Goal: Transaction & Acquisition: Purchase product/service

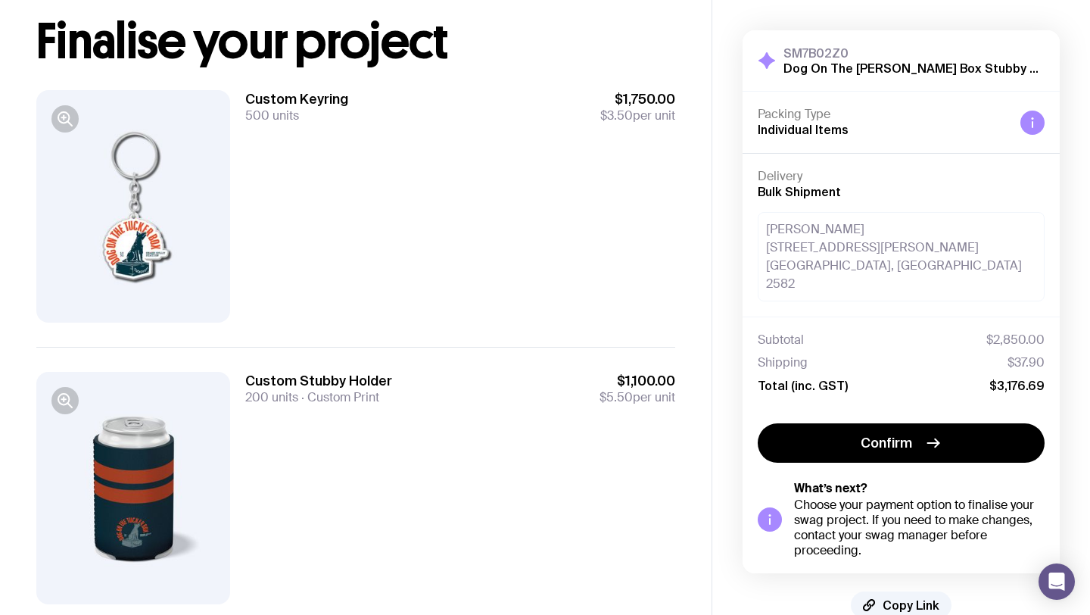
scroll to position [89, 0]
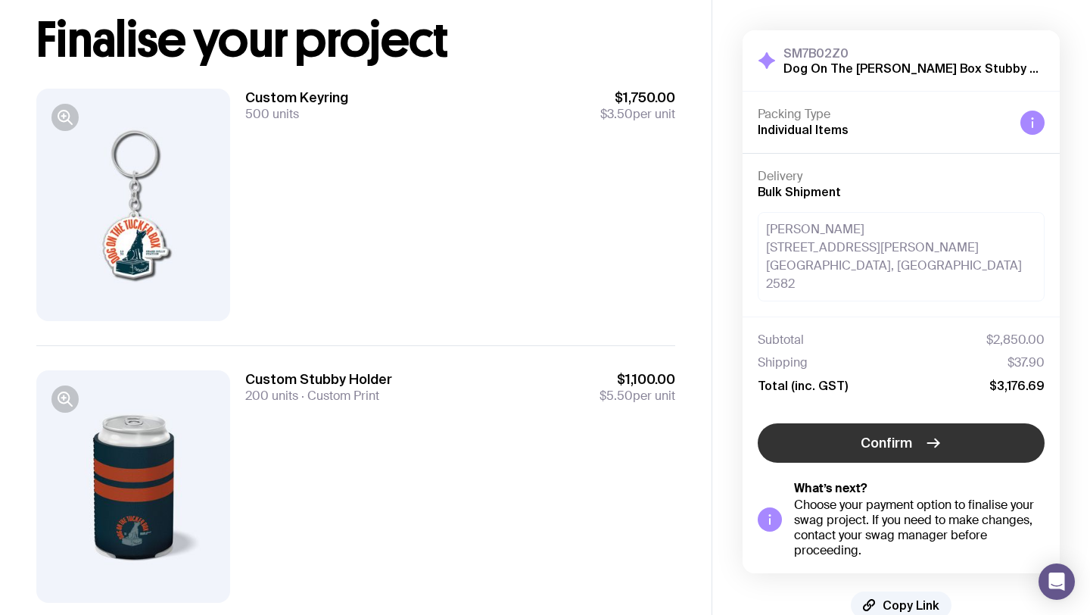
click at [928, 443] on icon "button" at bounding box center [932, 443] width 11 height 0
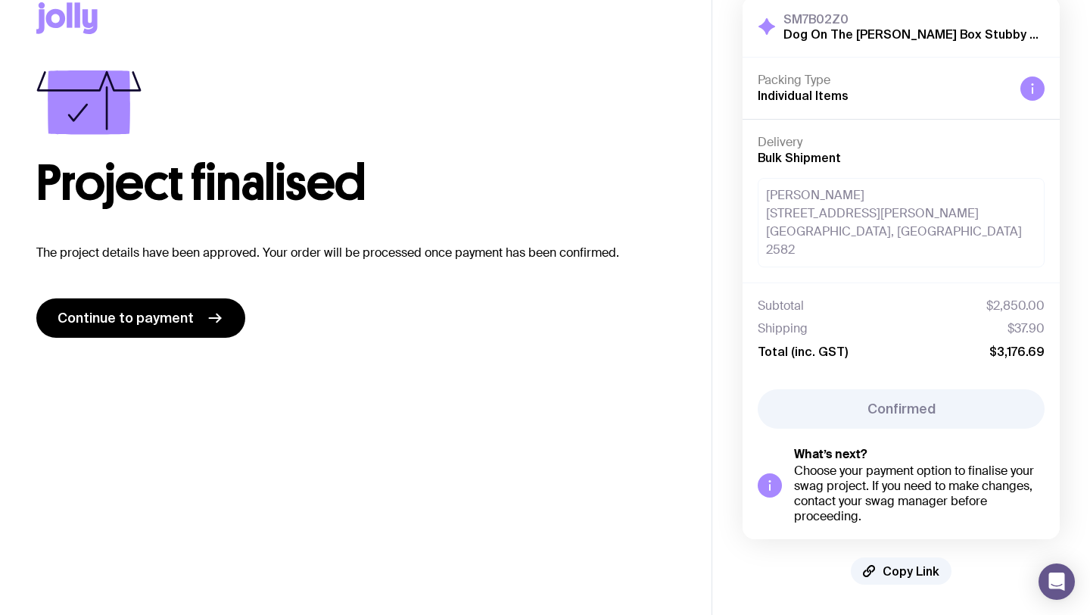
scroll to position [15, 0]
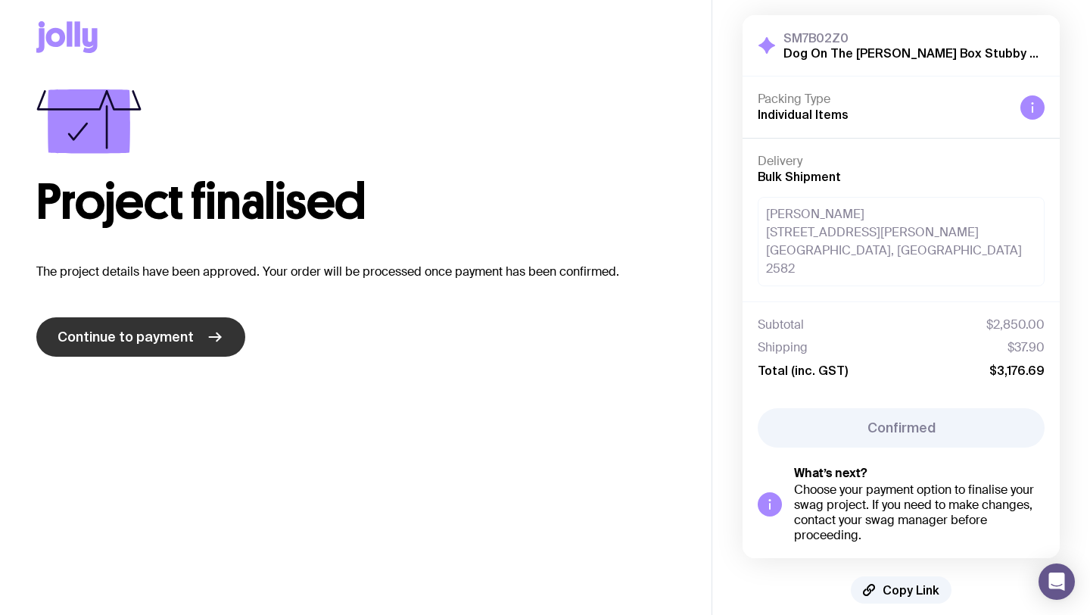
click at [110, 339] on span "Continue to payment" at bounding box center [126, 337] width 136 height 18
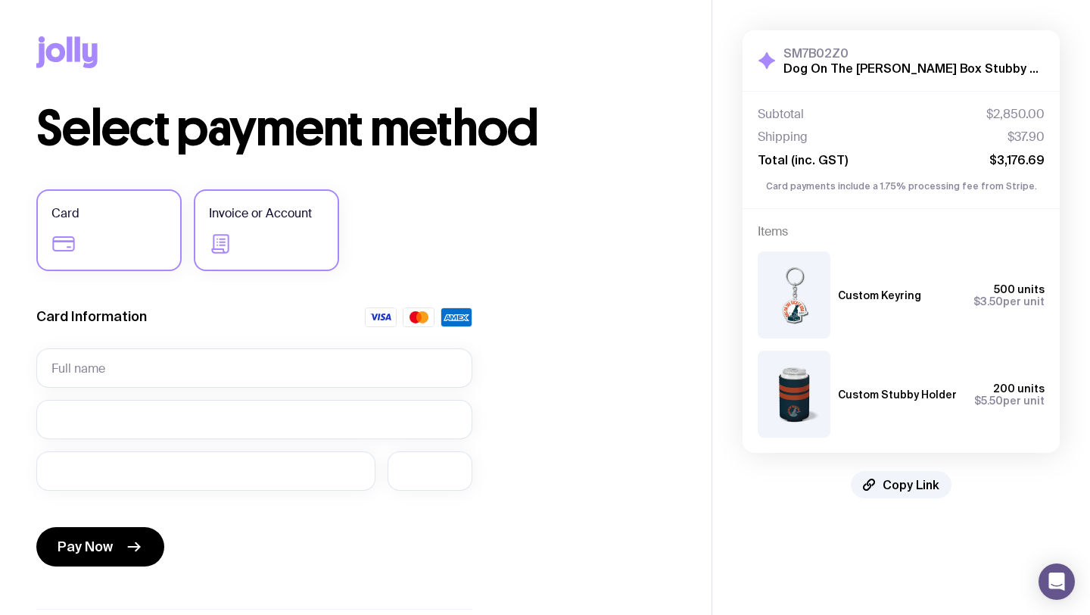
click at [255, 228] on label "Invoice or Account" at bounding box center [266, 230] width 145 height 82
click at [0, 0] on input "Invoice or Account" at bounding box center [0, 0] width 0 height 0
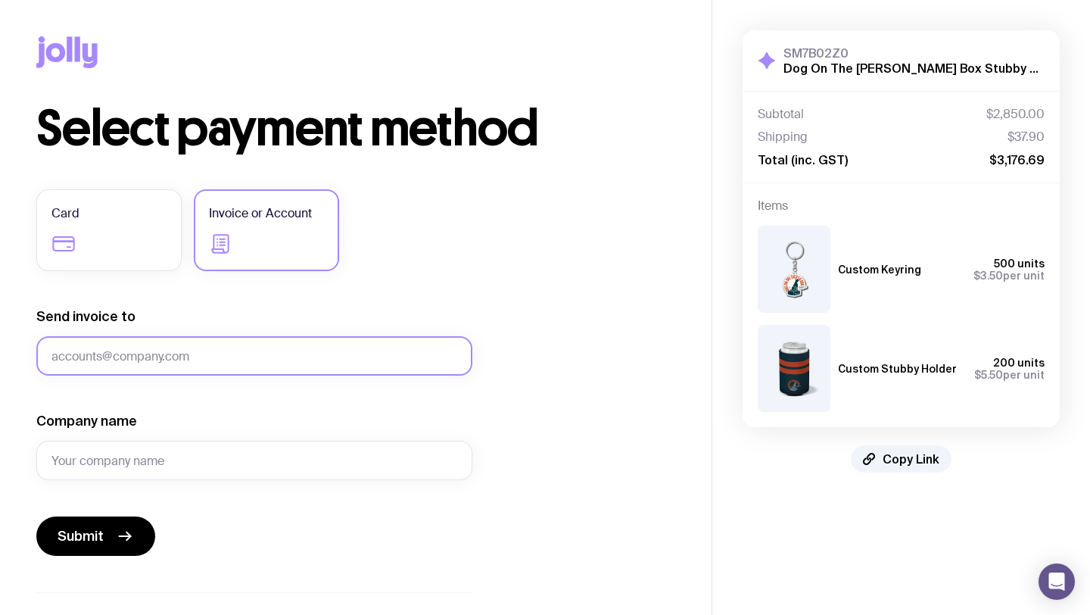
click at [185, 349] on input "Send invoice to" at bounding box center [254, 355] width 436 height 39
type input "[PERSON_NAME][EMAIL_ADDRESS][DOMAIN_NAME]"
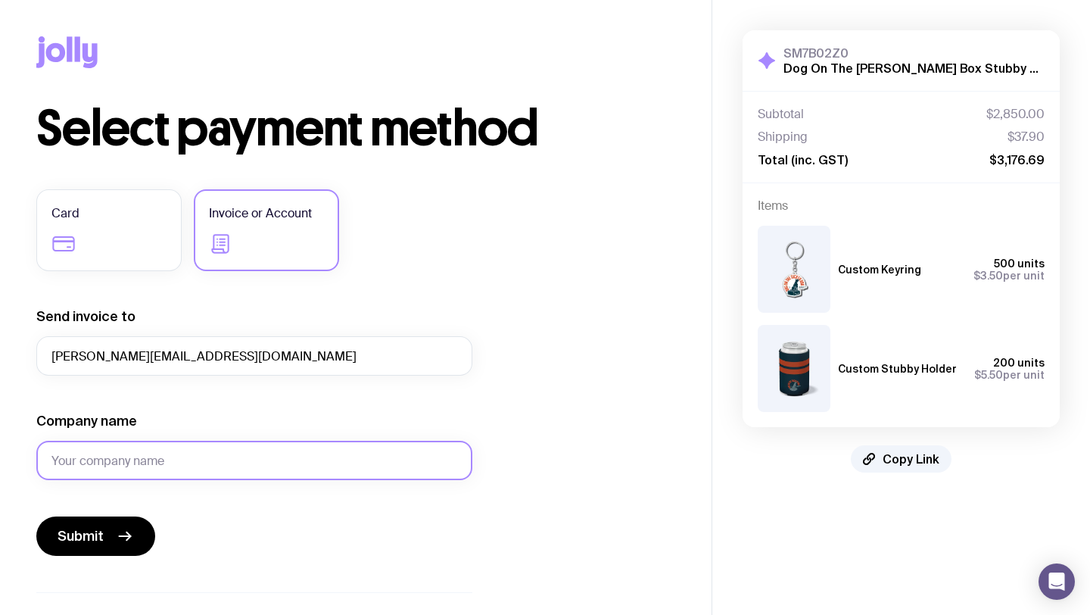
click at [157, 456] on input "Company name" at bounding box center [254, 459] width 436 height 39
type input "The DOTT Developments Pty Ltd"
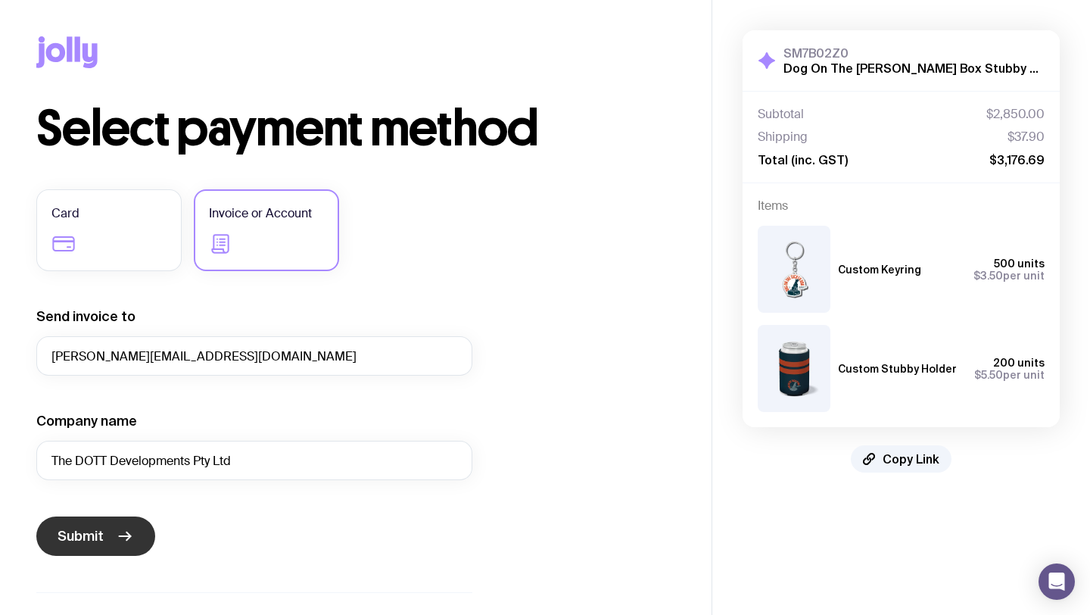
click at [108, 535] on button "Submit" at bounding box center [95, 535] width 119 height 39
